Goal: Information Seeking & Learning: Learn about a topic

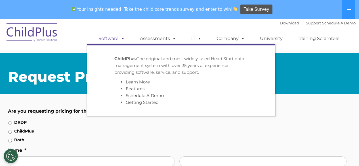
click at [114, 39] on link "Software" at bounding box center [112, 38] width 38 height 11
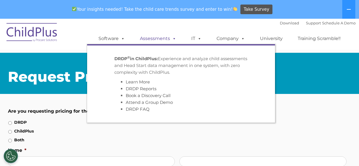
click at [153, 37] on link "Assessments" at bounding box center [158, 38] width 48 height 11
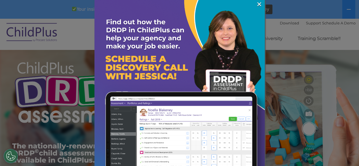
scroll to position [34, 0]
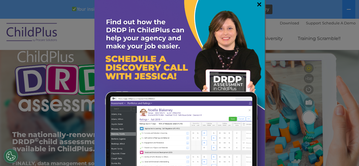
click at [256, 2] on link "×" at bounding box center [259, 4] width 7 height 6
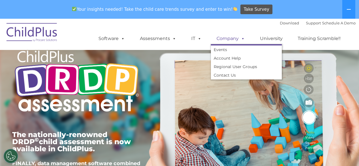
click at [228, 37] on link "Company" at bounding box center [231, 38] width 40 height 11
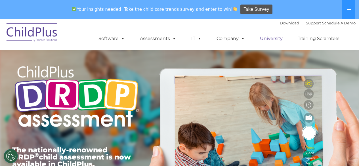
click at [274, 38] on link "University" at bounding box center [271, 38] width 34 height 11
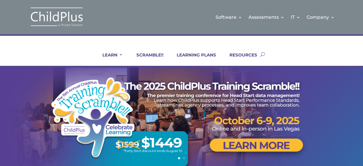
click at [311, 40] on div "LEARN IN-PERSON Consulting On-site Events Summit Scramble!! ONLINE Courses Cert…" at bounding box center [181, 50] width 363 height 33
click at [41, 143] on div at bounding box center [182, 118] width 320 height 102
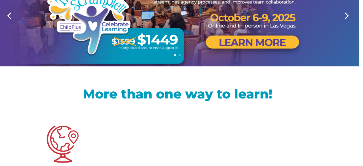
scroll to position [124, 0]
